Goal: Task Accomplishment & Management: Manage account settings

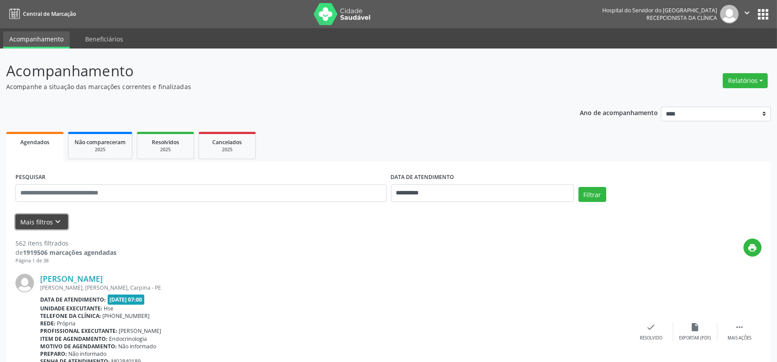
click at [26, 218] on button "Mais filtros keyboard_arrow_down" at bounding box center [41, 221] width 52 height 15
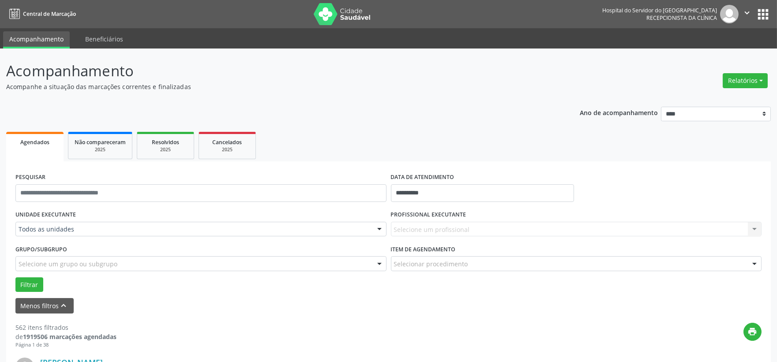
click at [97, 238] on div "UNIDADE EXECUTANTE Todos as unidades Todos as unidades Hse Nenhum resultado enc…" at bounding box center [200, 225] width 375 height 34
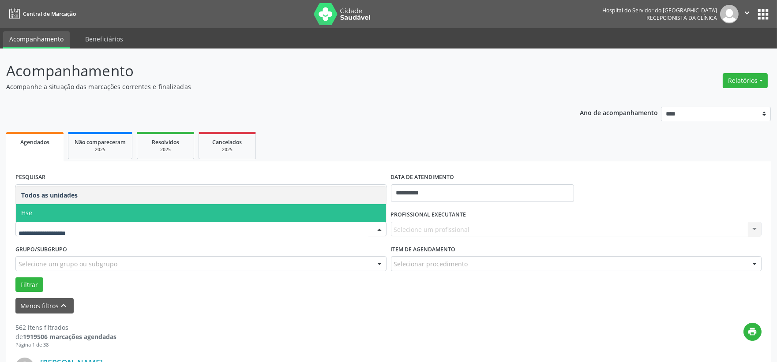
click at [33, 217] on span "Hse" at bounding box center [201, 213] width 370 height 18
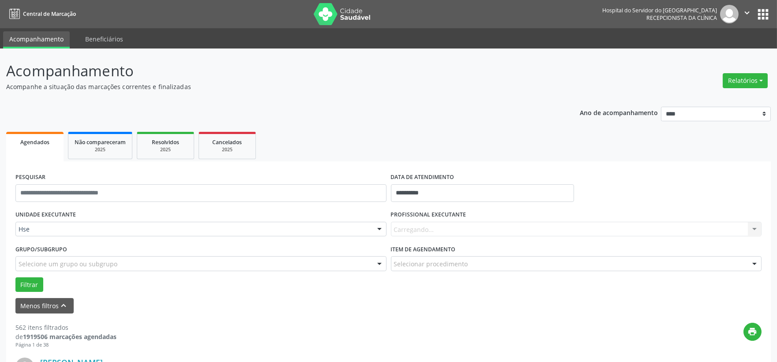
click at [413, 228] on div "Carregando... Nenhum resultado encontrado para: " " Não há nenhuma opção para s…" at bounding box center [576, 229] width 371 height 15
click at [423, 193] on body "**********" at bounding box center [388, 181] width 777 height 362
click at [422, 252] on span "8" at bounding box center [419, 256] width 17 height 17
type input "**********"
click at [422, 252] on span "8" at bounding box center [419, 256] width 17 height 17
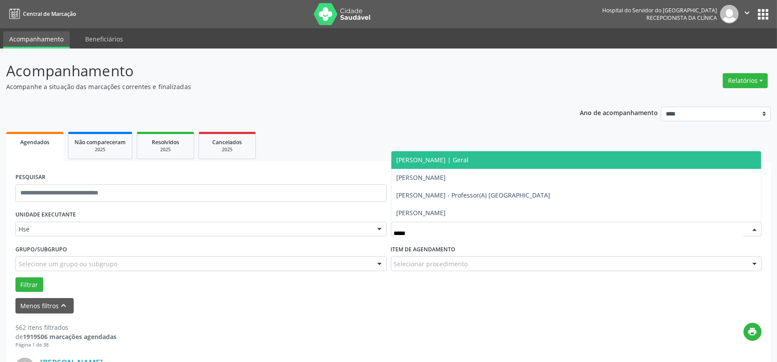
click at [449, 159] on span "[PERSON_NAME] | Geral" at bounding box center [433, 160] width 72 height 8
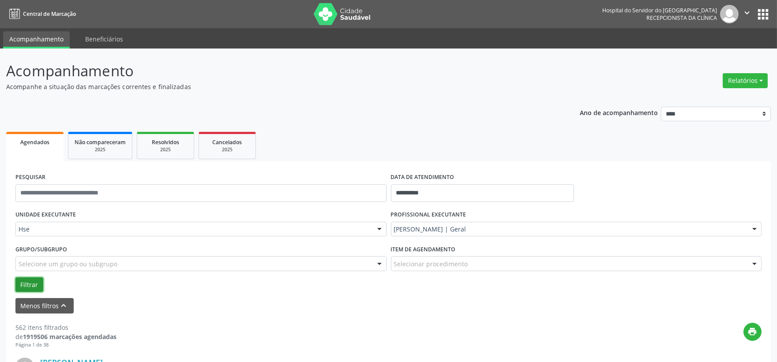
click at [34, 288] on button "Filtrar" at bounding box center [29, 284] width 28 height 15
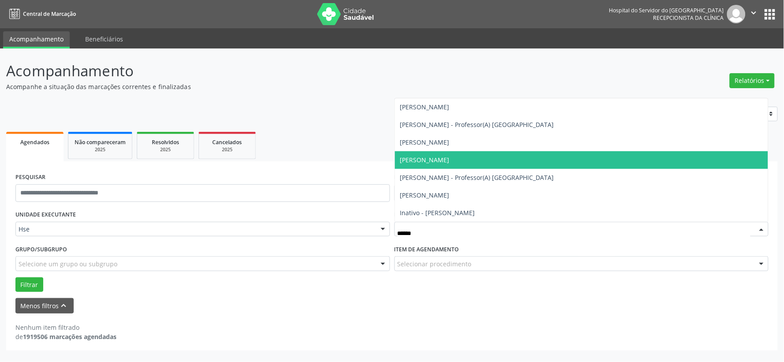
click at [449, 161] on span "[PERSON_NAME]" at bounding box center [424, 160] width 49 height 8
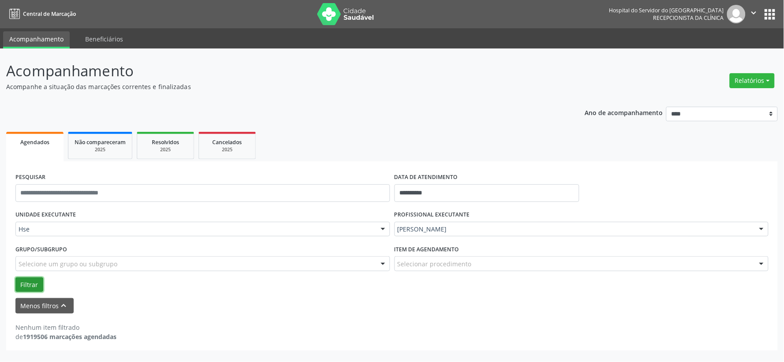
click at [34, 282] on button "Filtrar" at bounding box center [29, 284] width 28 height 15
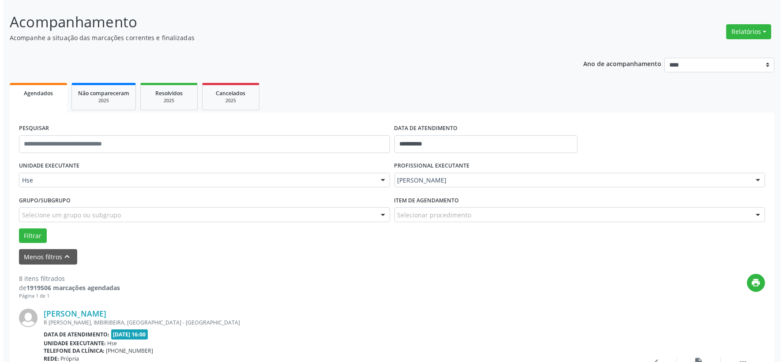
scroll to position [98, 0]
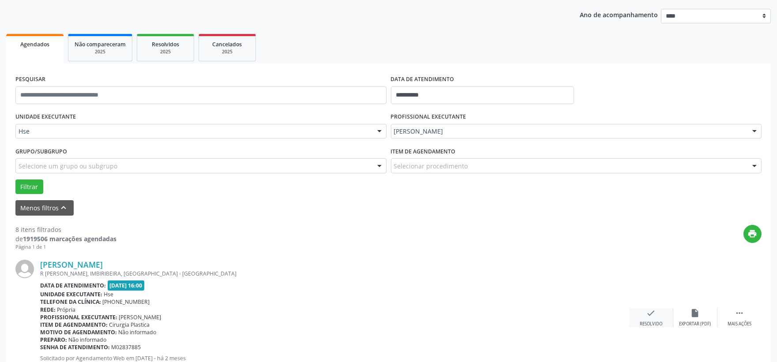
click at [650, 316] on icon "check" at bounding box center [651, 313] width 10 height 10
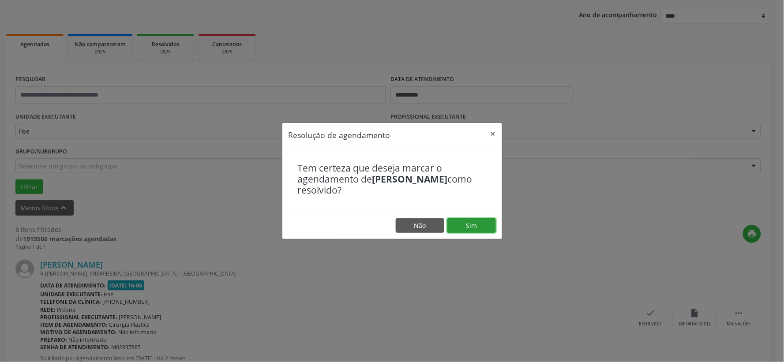
click at [475, 225] on button "Sim" at bounding box center [471, 225] width 49 height 15
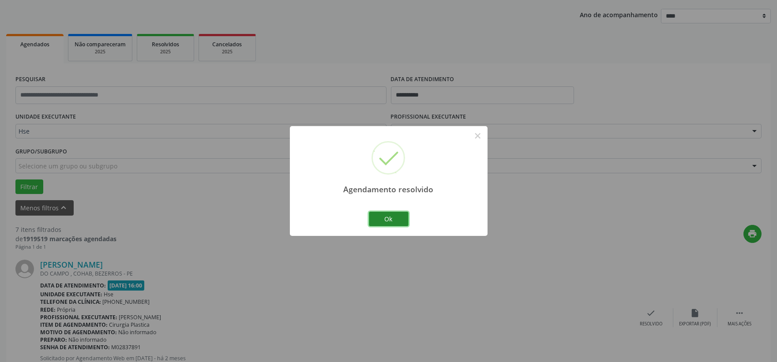
click at [397, 222] on button "Ok" at bounding box center [389, 219] width 40 height 15
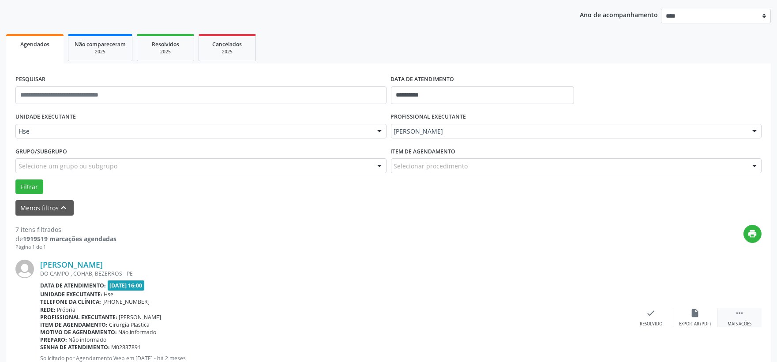
click at [733, 316] on div " Mais ações" at bounding box center [739, 317] width 44 height 19
click at [688, 314] on div "alarm_off Não compareceu" at bounding box center [695, 317] width 44 height 19
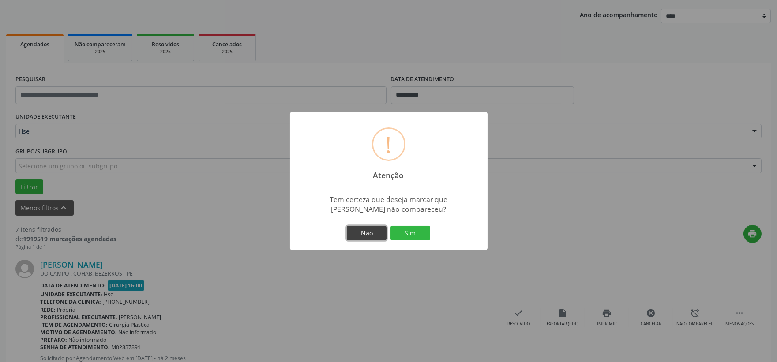
click at [365, 237] on button "Não" at bounding box center [367, 233] width 40 height 15
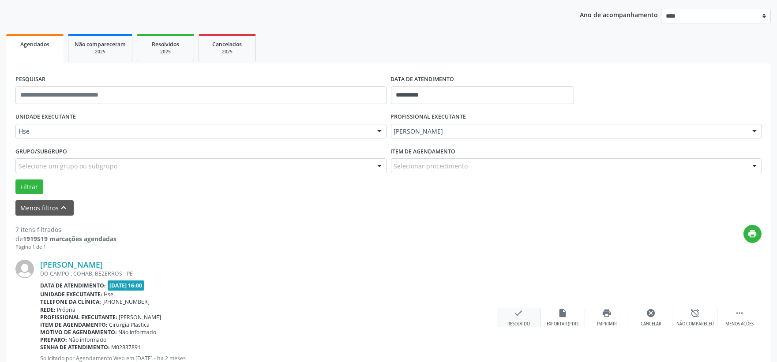
click at [516, 311] on icon "check" at bounding box center [519, 313] width 10 height 10
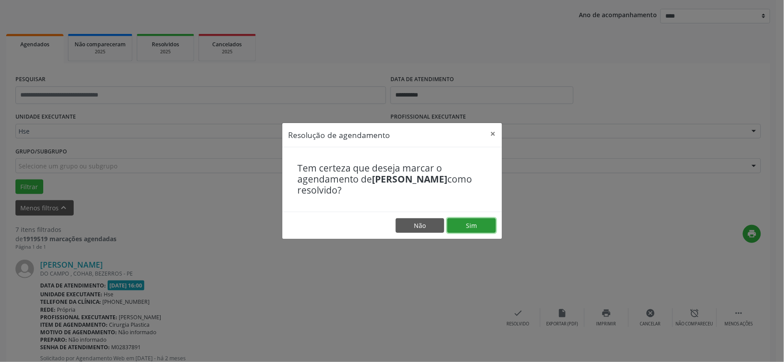
click at [450, 226] on button "Sim" at bounding box center [471, 225] width 49 height 15
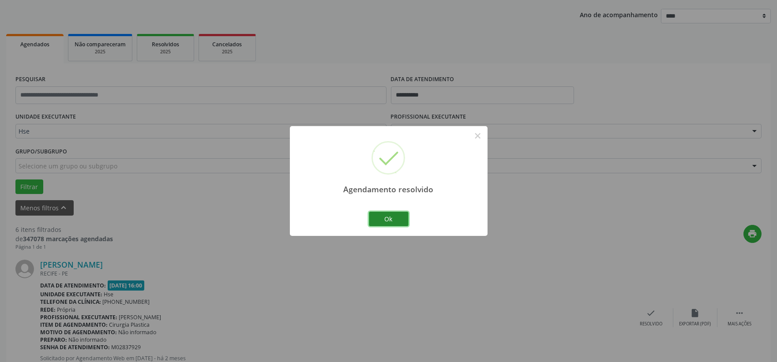
click at [389, 215] on button "Ok" at bounding box center [389, 219] width 40 height 15
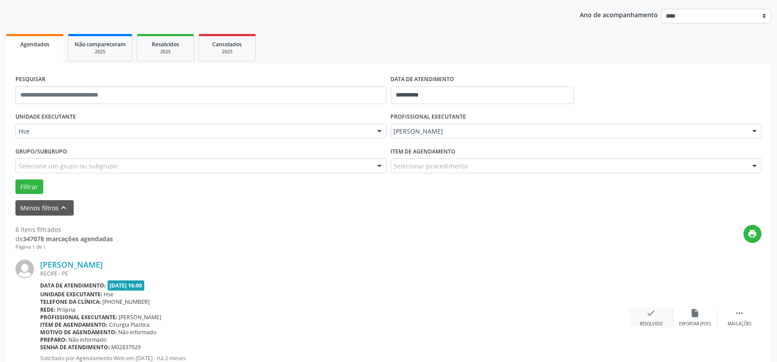
click at [653, 310] on icon "check" at bounding box center [651, 313] width 10 height 10
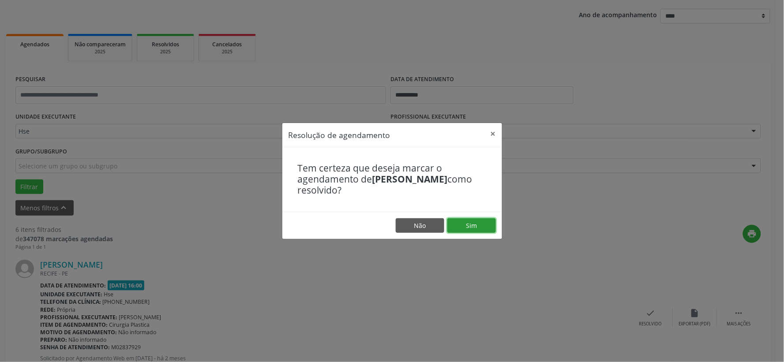
click at [474, 226] on button "Sim" at bounding box center [471, 225] width 49 height 15
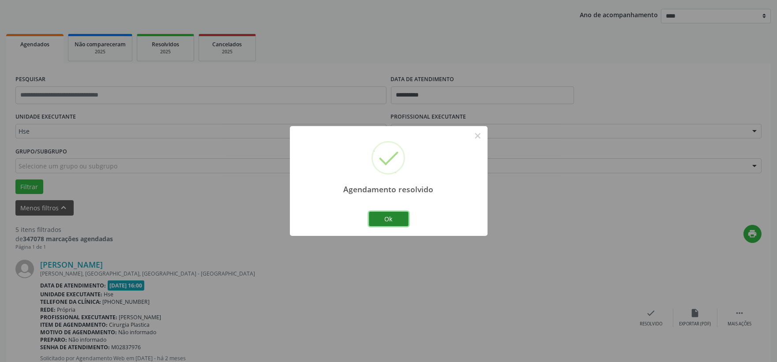
click at [380, 217] on button "Ok" at bounding box center [389, 219] width 40 height 15
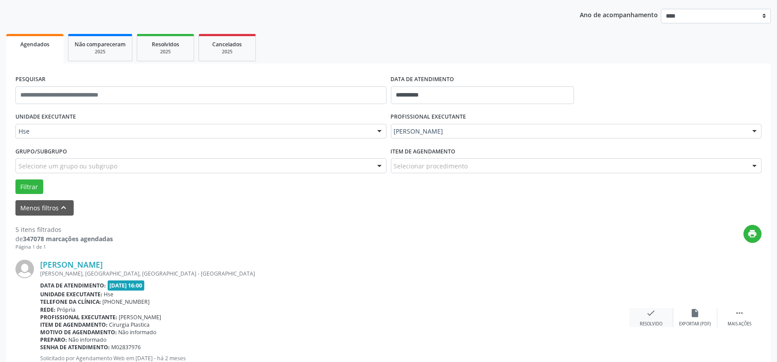
click at [656, 319] on div "check Resolvido" at bounding box center [651, 317] width 44 height 19
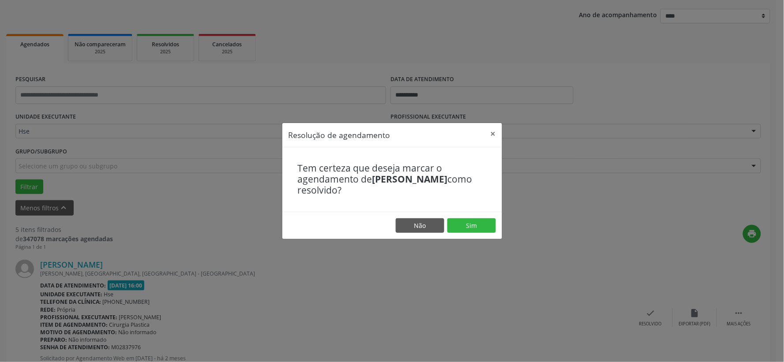
click at [468, 210] on div "Tem certeza que deseja marcar o agendamento de Keila Daniele Vital de Lima como…" at bounding box center [392, 179] width 220 height 64
click at [468, 227] on button "Sim" at bounding box center [471, 225] width 49 height 15
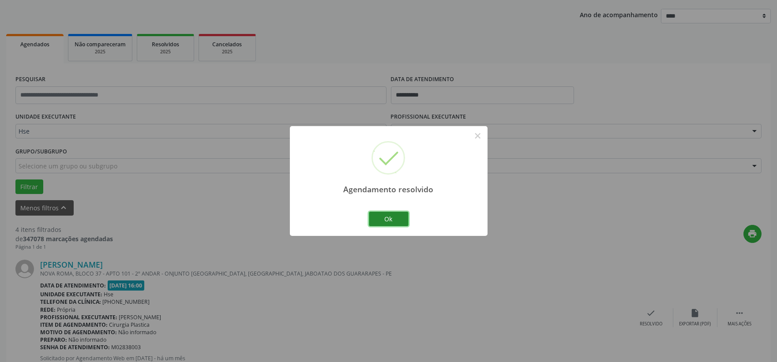
click at [374, 221] on button "Ok" at bounding box center [389, 219] width 40 height 15
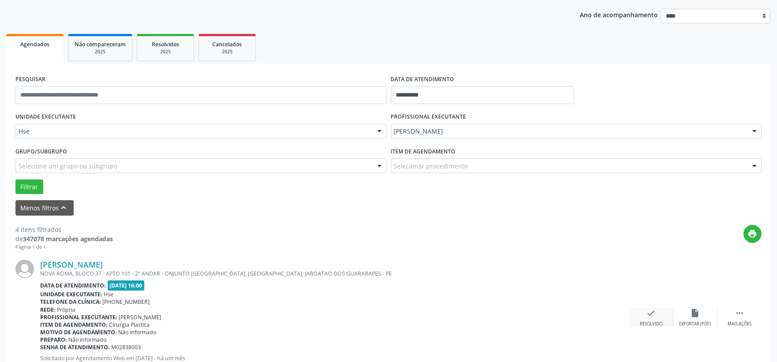
click at [651, 317] on icon "check" at bounding box center [651, 313] width 10 height 10
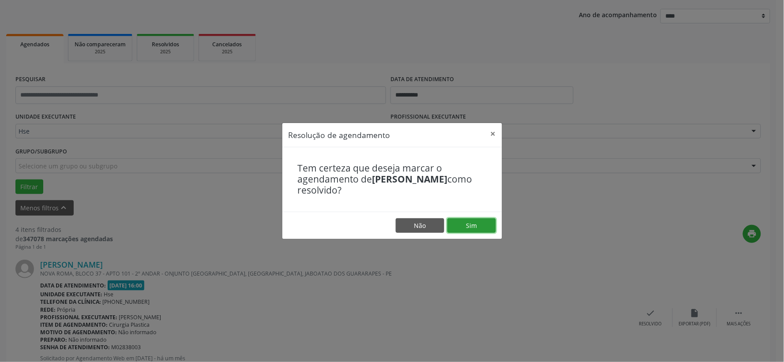
click at [478, 226] on button "Sim" at bounding box center [471, 225] width 49 height 15
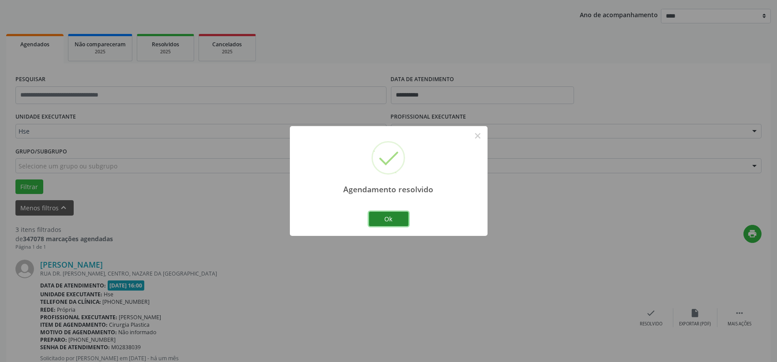
click at [384, 217] on button "Ok" at bounding box center [389, 219] width 40 height 15
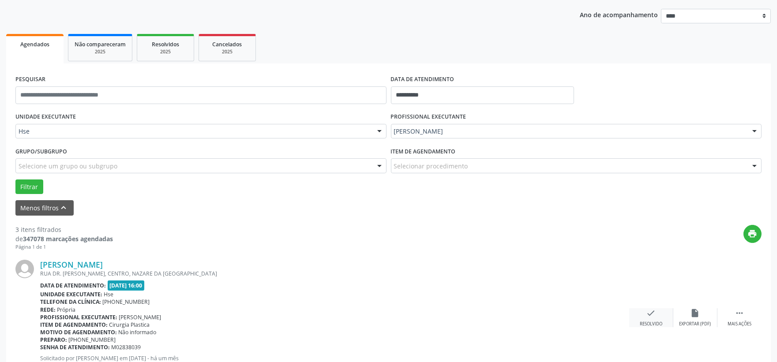
click at [647, 312] on icon "check" at bounding box center [651, 313] width 10 height 10
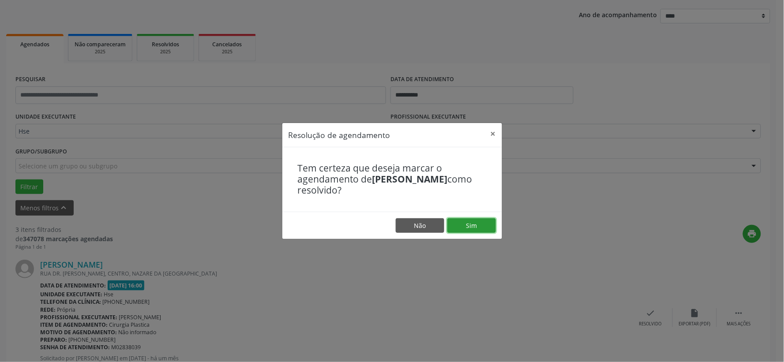
click at [494, 231] on button "Sim" at bounding box center [471, 225] width 49 height 15
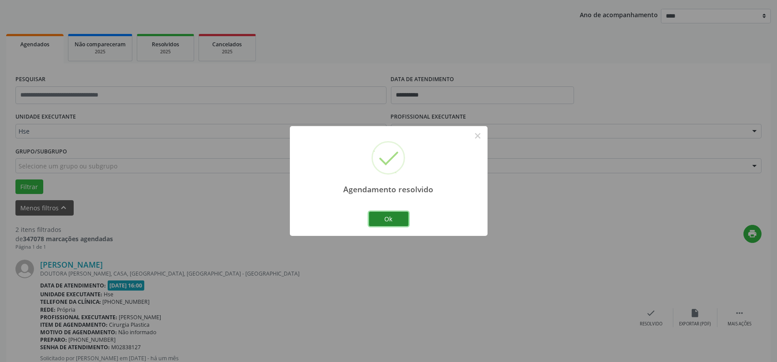
click at [398, 218] on button "Ok" at bounding box center [389, 219] width 40 height 15
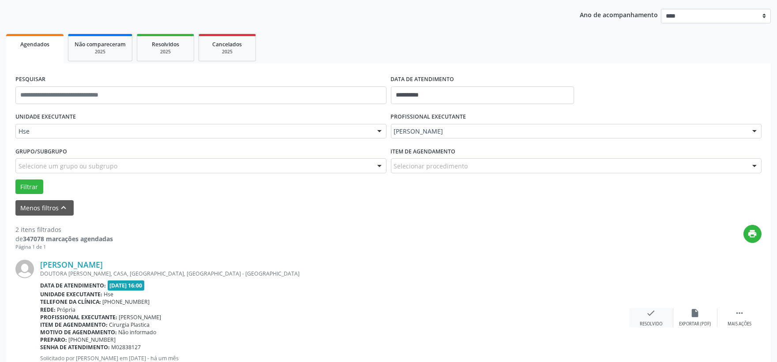
click at [652, 316] on div "check Resolvido" at bounding box center [651, 317] width 44 height 19
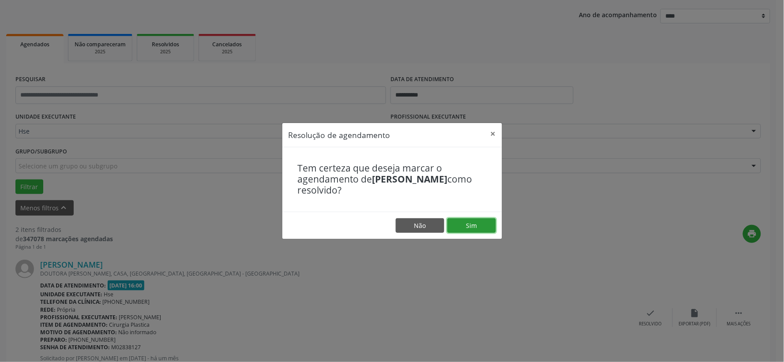
click at [478, 225] on button "Sim" at bounding box center [471, 225] width 49 height 15
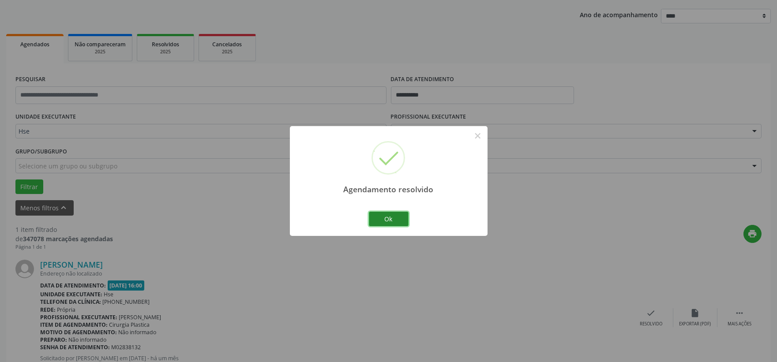
click at [396, 218] on button "Ok" at bounding box center [389, 219] width 40 height 15
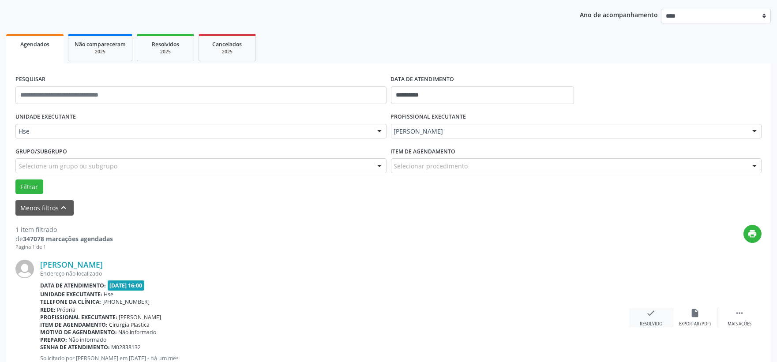
click at [651, 311] on icon "check" at bounding box center [651, 313] width 10 height 10
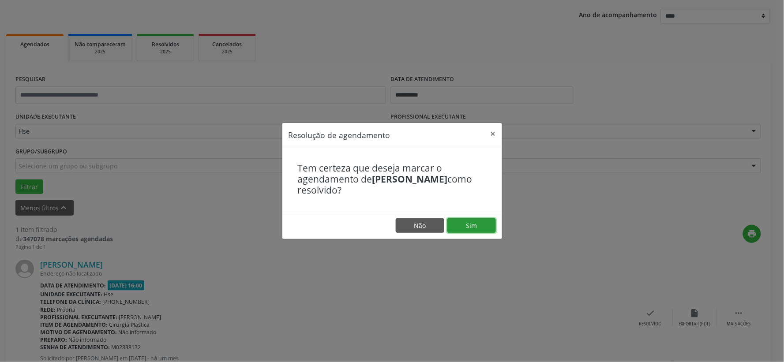
click at [472, 227] on button "Sim" at bounding box center [471, 225] width 49 height 15
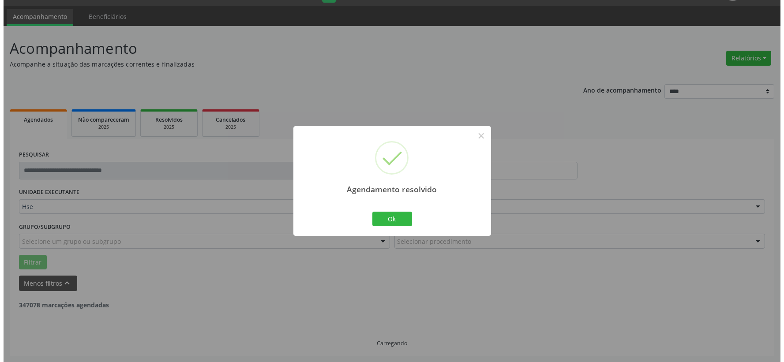
scroll to position [0, 0]
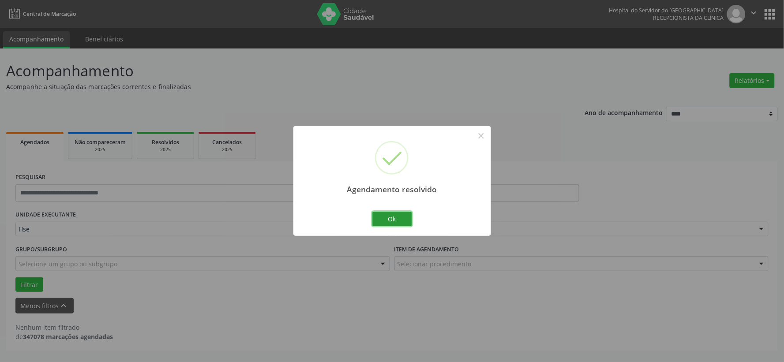
drag, startPoint x: 398, startPoint y: 221, endPoint x: 430, endPoint y: 170, distance: 60.8
click at [395, 218] on button "Ok" at bounding box center [392, 219] width 40 height 15
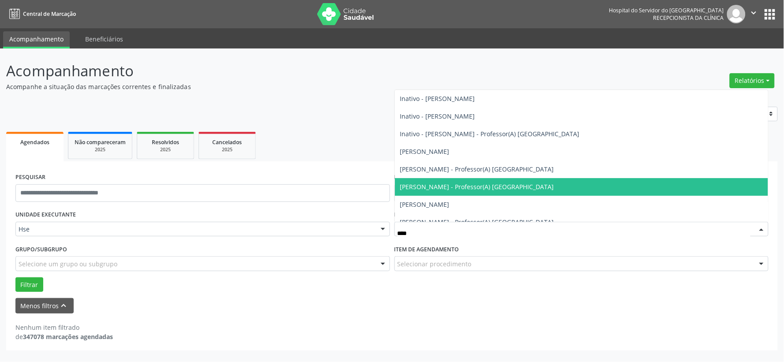
click at [446, 186] on span "[PERSON_NAME] - Professor(A) [GEOGRAPHIC_DATA]" at bounding box center [477, 187] width 154 height 8
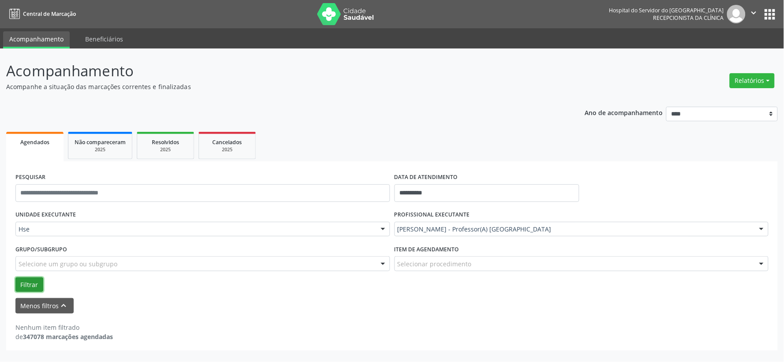
click at [34, 283] on button "Filtrar" at bounding box center [29, 284] width 28 height 15
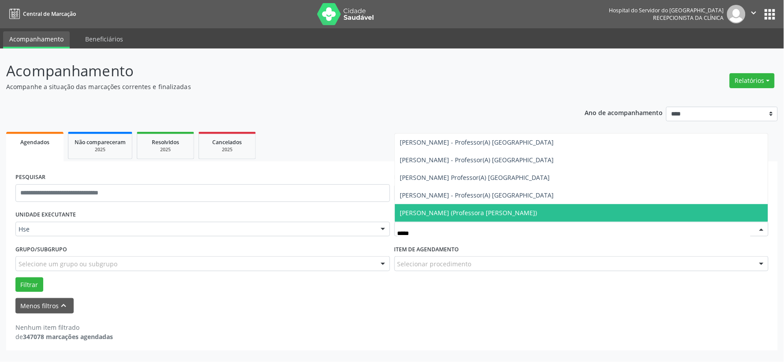
type input "******"
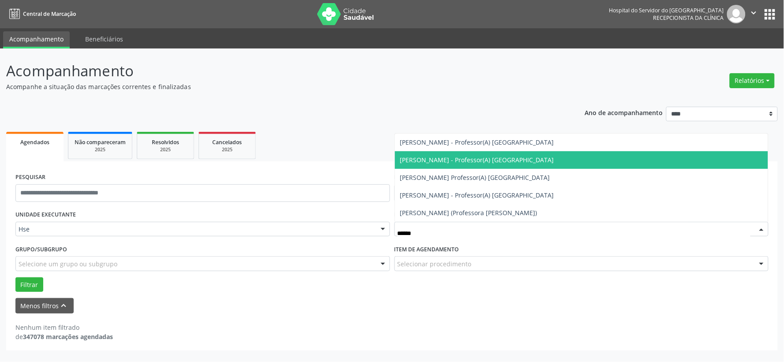
click at [463, 159] on span "[PERSON_NAME] - Professor(A) [GEOGRAPHIC_DATA]" at bounding box center [477, 160] width 154 height 8
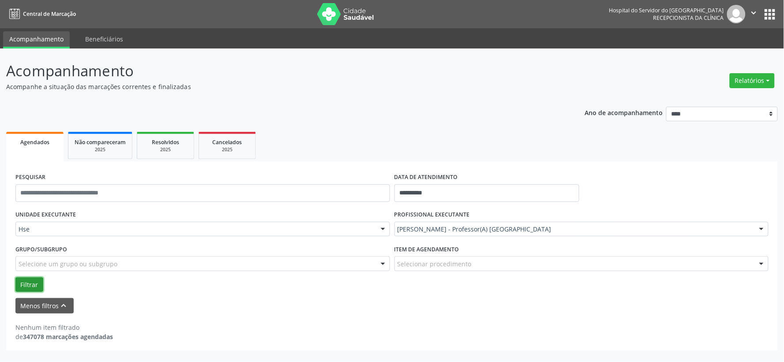
click at [27, 281] on button "Filtrar" at bounding box center [29, 284] width 28 height 15
click at [348, 18] on img at bounding box center [345, 14] width 57 height 22
